Goal: Obtain resource: Download file/media

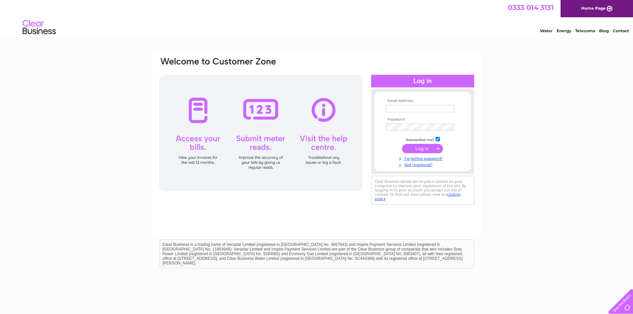
type input "north25.bar@hotmail.com"
click at [417, 149] on input "submit" at bounding box center [422, 148] width 41 height 9
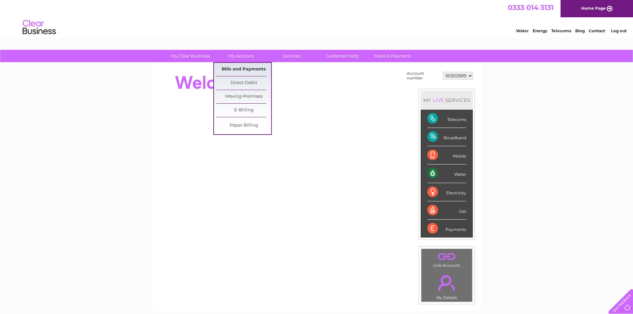
click at [239, 70] on link "Bills and Payments" at bounding box center [243, 69] width 55 height 13
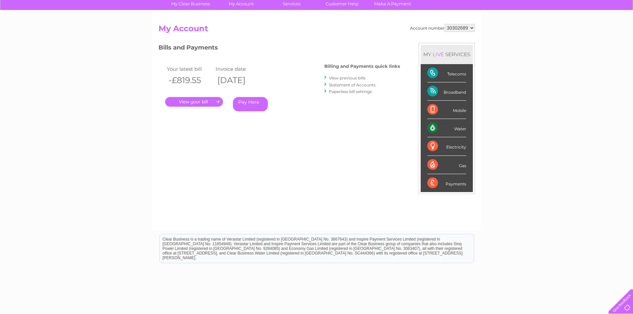
scroll to position [87, 0]
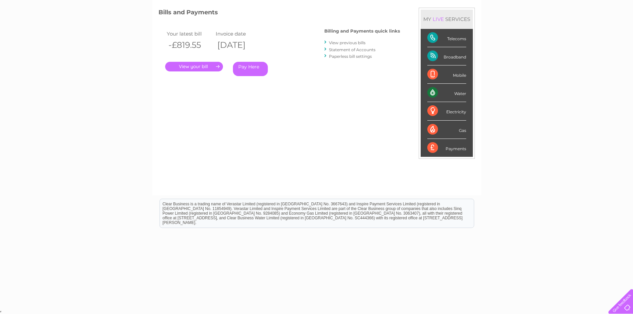
click at [354, 41] on link "View previous bills" at bounding box center [347, 42] width 37 height 5
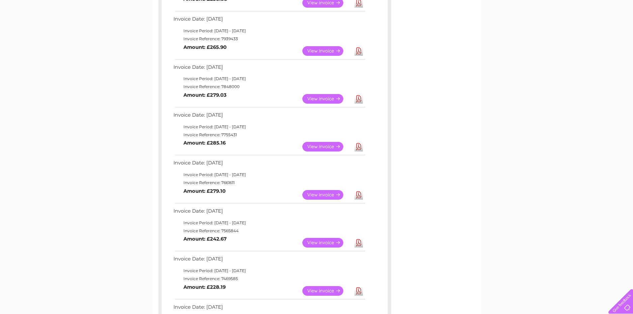
scroll to position [259, 0]
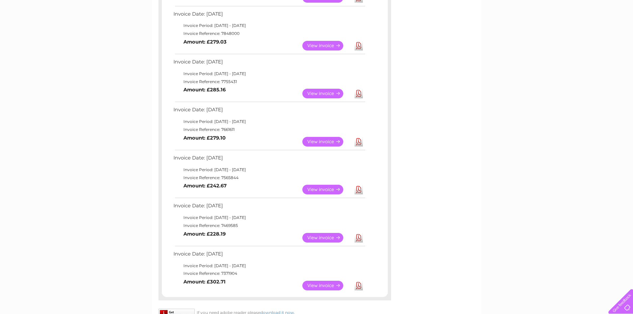
click at [357, 240] on link "Download" at bounding box center [358, 238] width 8 height 10
